Goal: Information Seeking & Learning: Learn about a topic

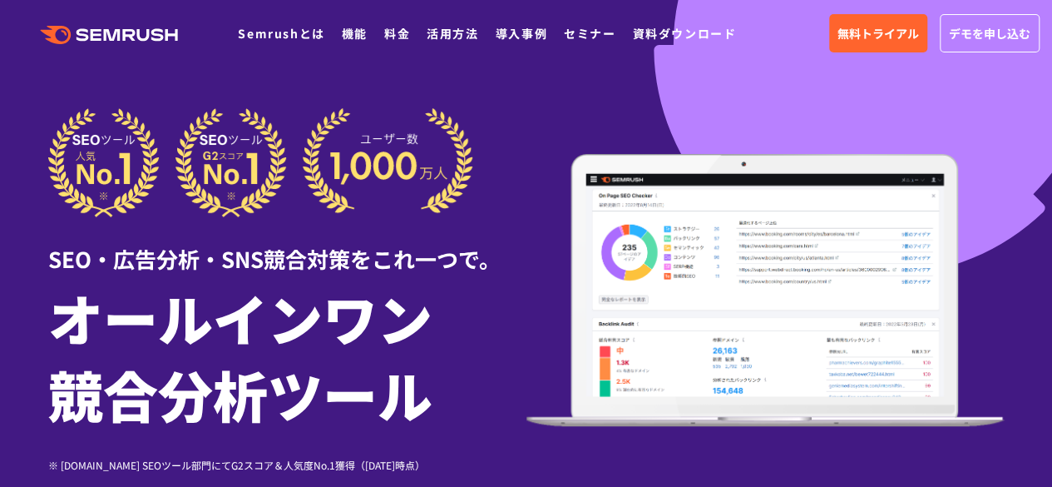
click at [479, 300] on h1 "オールインワン 競合分析ツール" at bounding box center [287, 355] width 478 height 153
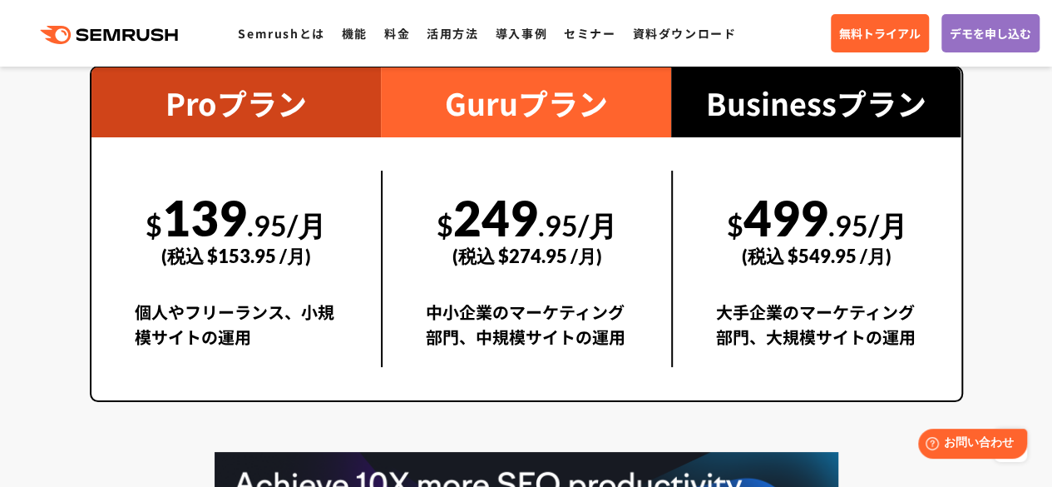
scroll to position [3077, 0]
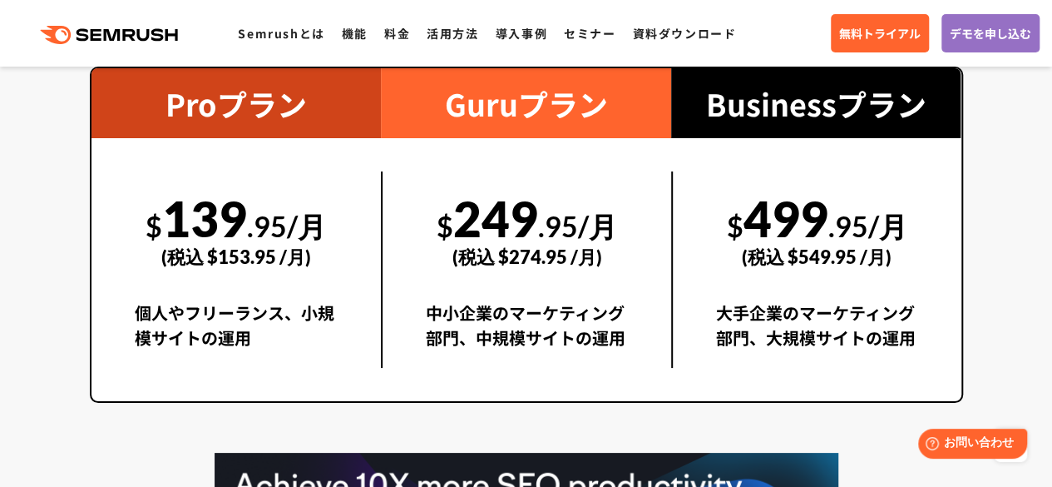
click at [671, 339] on div "$ 499 .95/月 (税込 $549.95 /月) 大手企業のマーケティング部門、大規模サイトの運用" at bounding box center [816, 269] width 290 height 196
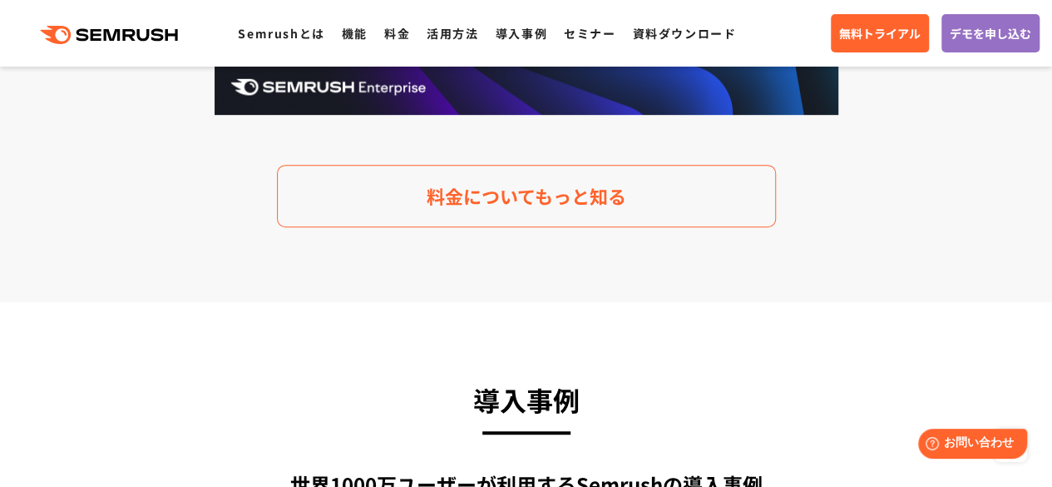
scroll to position [3576, 0]
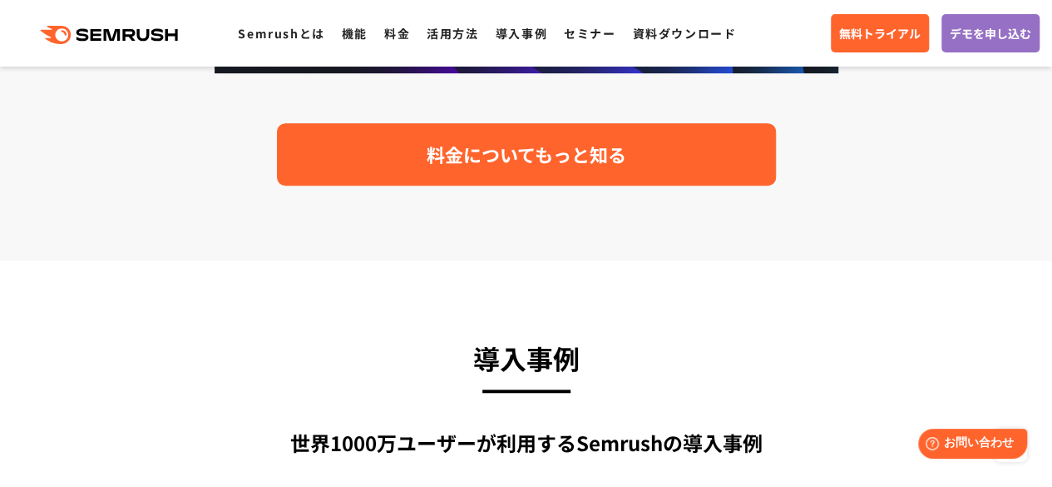
click at [621, 175] on link "料金についてもっと知る" at bounding box center [526, 154] width 499 height 62
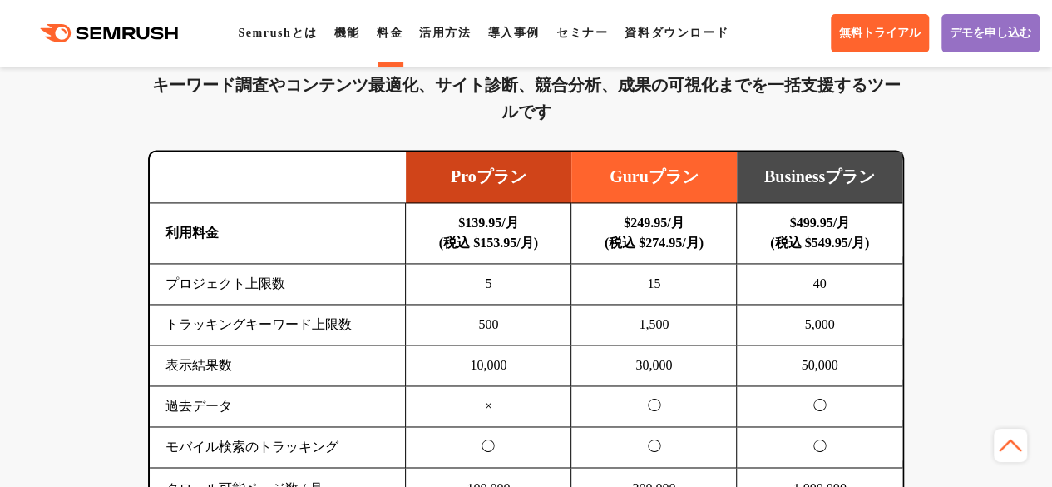
click at [621, 175] on td "Guruプラン" at bounding box center [654, 177] width 166 height 52
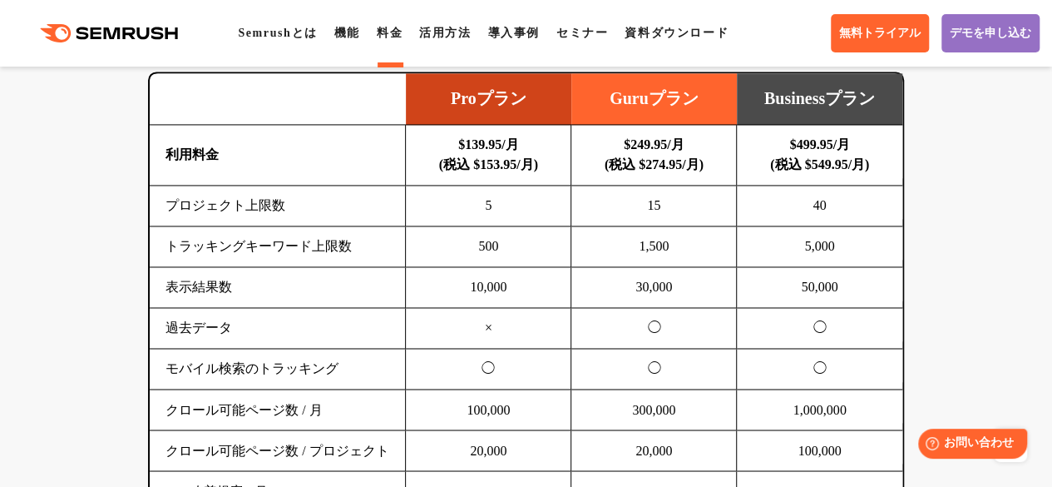
scroll to position [1179, 0]
